Goal: Communication & Community: Share content

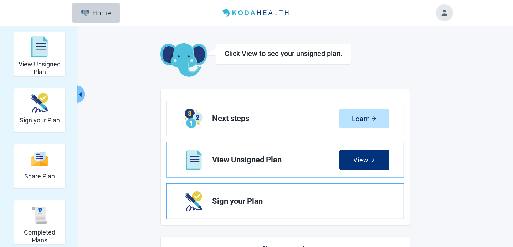
click at [272, 192] on link "Sign your Plan" at bounding box center [285, 201] width 237 height 35
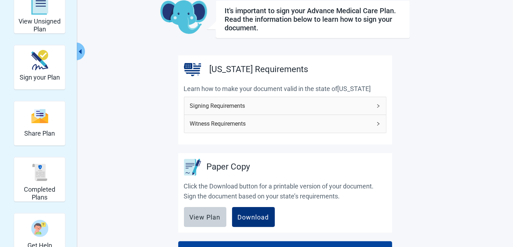
scroll to position [57, 0]
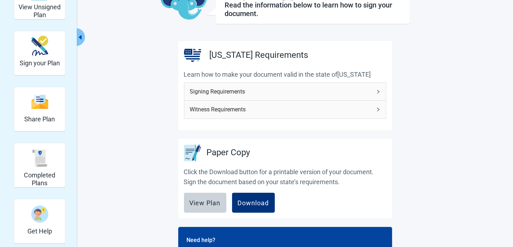
click at [383, 90] on div "Signing Requirements" at bounding box center [285, 91] width 202 height 17
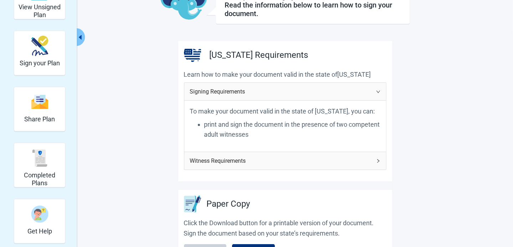
click at [380, 160] on icon "right" at bounding box center [378, 161] width 4 height 4
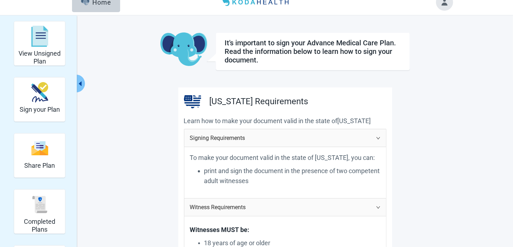
scroll to position [25, 0]
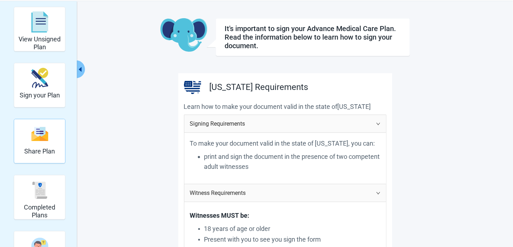
click at [54, 138] on div "Share Plan" at bounding box center [39, 134] width 31 height 27
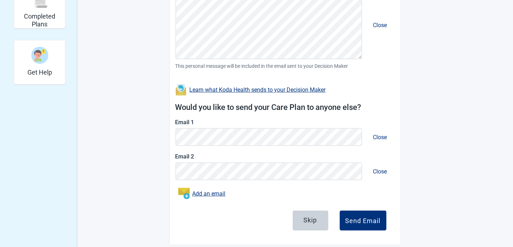
scroll to position [225, 0]
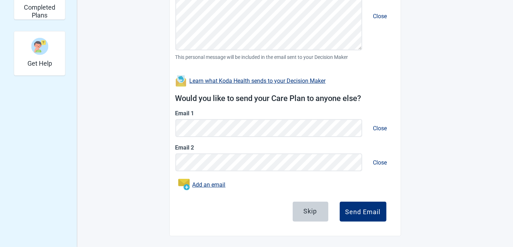
click at [420, 142] on main "You can share your Care Plan. It's also important to talk to the people who mat…" at bounding box center [285, 27] width 335 height 418
click at [386, 15] on button "Close" at bounding box center [380, 16] width 25 height 20
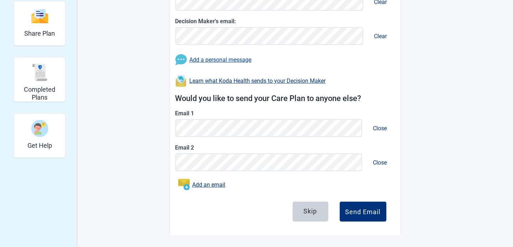
click at [233, 56] on button "Add a personal message" at bounding box center [214, 59] width 76 height 11
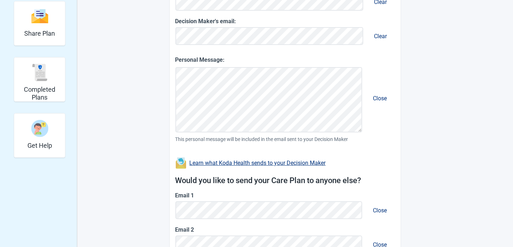
click at [301, 134] on div "Personal Message: Close This personal message will be included in the email sen…" at bounding box center [286, 103] width 220 height 96
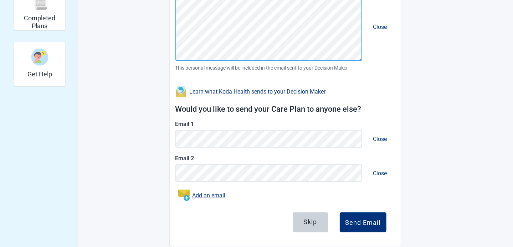
scroll to position [225, 0]
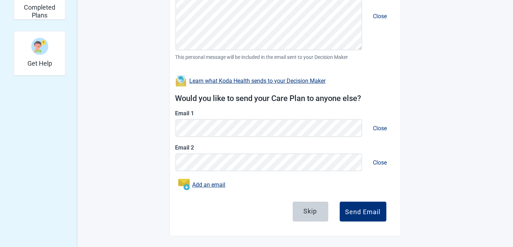
click at [380, 126] on button "Close" at bounding box center [380, 128] width 25 height 20
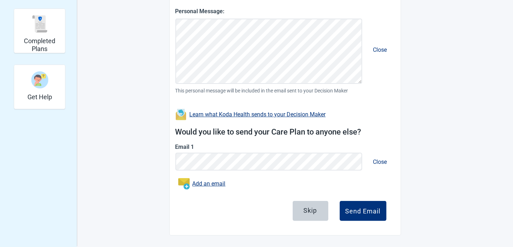
scroll to position [191, 0]
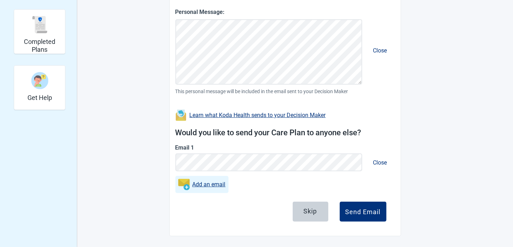
click at [216, 182] on link "Add an email" at bounding box center [209, 184] width 33 height 9
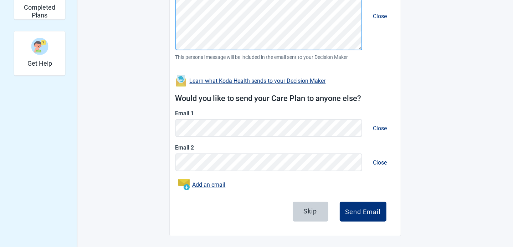
scroll to position [225, 0]
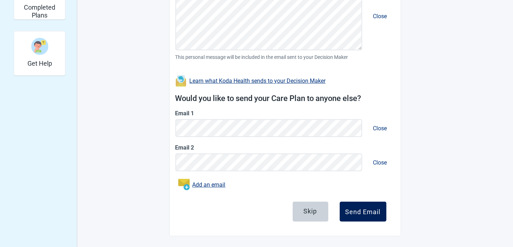
click at [373, 210] on div "Send Email" at bounding box center [363, 211] width 35 height 7
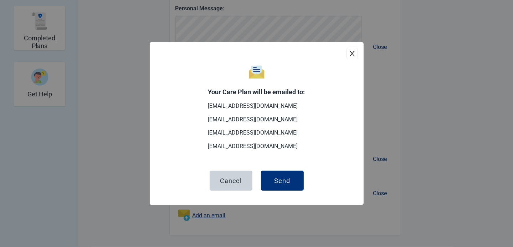
scroll to position [193, 0]
click at [288, 177] on div "Send" at bounding box center [282, 180] width 16 height 7
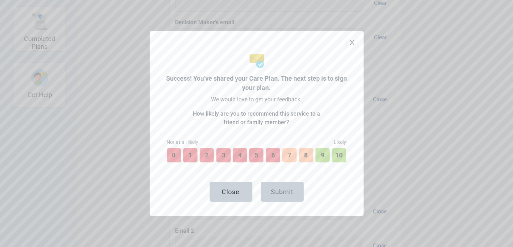
scroll to position [245, 0]
click at [337, 150] on button "10" at bounding box center [339, 155] width 16 height 16
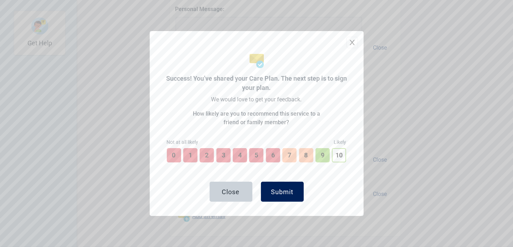
click at [285, 193] on button "Submit" at bounding box center [282, 192] width 43 height 20
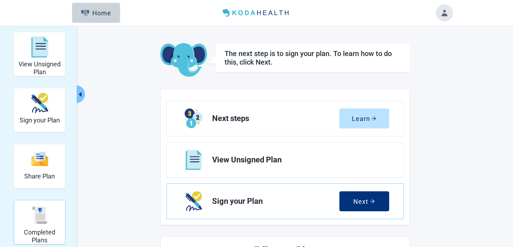
click at [36, 215] on img "Completed Plans" at bounding box center [39, 215] width 17 height 17
click at [372, 205] on button "Next" at bounding box center [365, 201] width 50 height 20
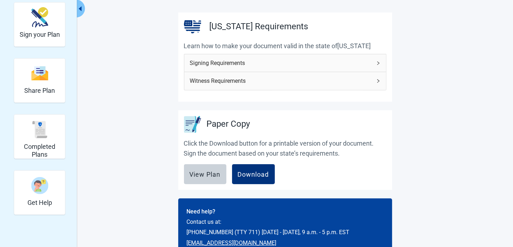
scroll to position [100, 0]
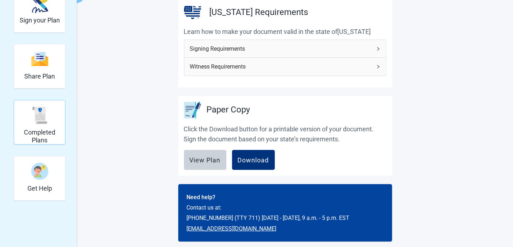
click at [50, 114] on div "Completed Plans" at bounding box center [39, 115] width 45 height 27
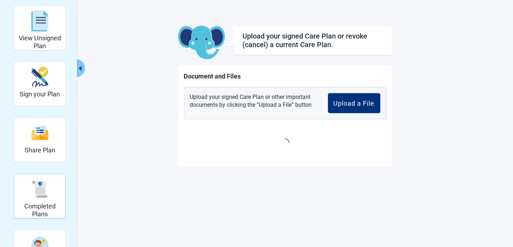
scroll to position [26, 0]
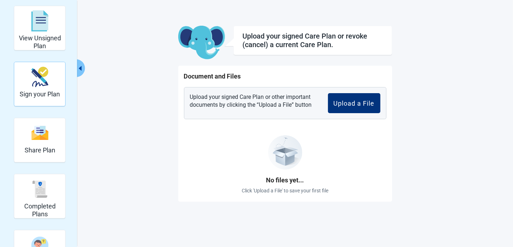
click at [52, 67] on div "Sign your Plan" at bounding box center [40, 77] width 40 height 27
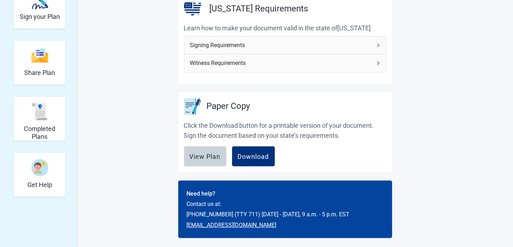
scroll to position [105, 0]
